Goal: Find specific page/section: Find specific page/section

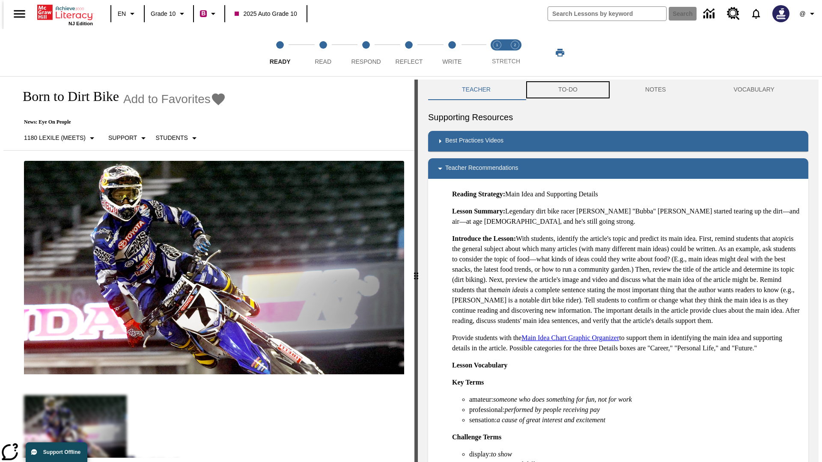
click at [567, 90] on button "TO-DO" at bounding box center [567, 90] width 87 height 21
